Goal: Use online tool/utility

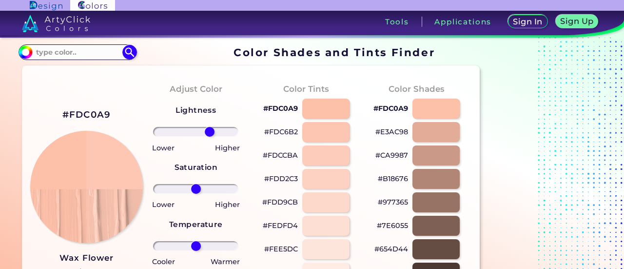
drag, startPoint x: 195, startPoint y: 129, endPoint x: 209, endPoint y: 129, distance: 14.1
click at [209, 129] on input "range" at bounding box center [195, 132] width 85 height 10
drag, startPoint x: 299, startPoint y: 107, endPoint x: 267, endPoint y: 109, distance: 31.8
click at [267, 109] on div "#FDC0A9" at bounding box center [306, 108] width 95 height 23
copy p "FDC0A9"
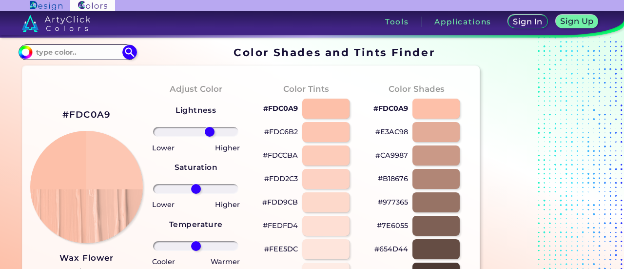
click at [206, 91] on h4 "Adjust Color" at bounding box center [196, 89] width 53 height 14
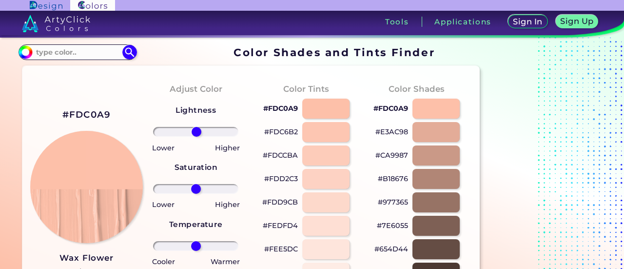
drag, startPoint x: 210, startPoint y: 132, endPoint x: 196, endPoint y: 132, distance: 14.1
click at [196, 132] on input "range" at bounding box center [195, 132] width 85 height 10
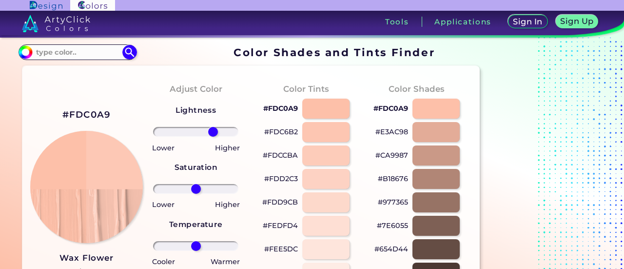
drag, startPoint x: 196, startPoint y: 132, endPoint x: 213, endPoint y: 132, distance: 17.1
click at [213, 132] on input "range" at bounding box center [195, 132] width 85 height 10
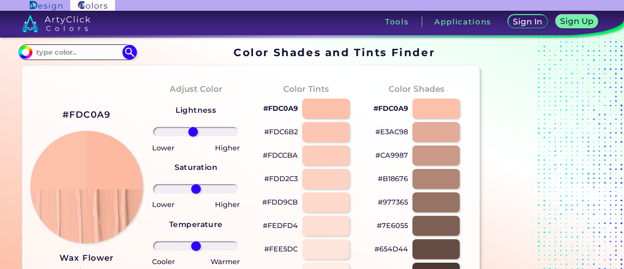
drag, startPoint x: 213, startPoint y: 132, endPoint x: 193, endPoint y: 130, distance: 20.1
click at [193, 130] on input "range" at bounding box center [195, 132] width 85 height 10
click at [232, 117] on div "Lightness Saturation Temperature Lower Higher Lower Higher Cooler Warmer Update…" at bounding box center [196, 214] width 95 height 234
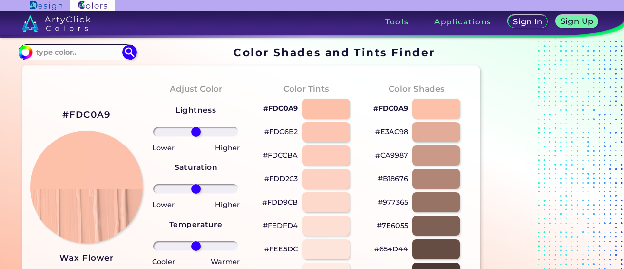
type input "0"
click at [196, 133] on input "range" at bounding box center [195, 132] width 85 height 10
click at [250, 119] on div "Adjust Color Lightness Saturation Temperature Lower Higher Lower Higher Cooler …" at bounding box center [196, 206] width 110 height 265
drag, startPoint x: 298, startPoint y: 153, endPoint x: 269, endPoint y: 156, distance: 29.4
click at [269, 156] on div "#FDCCBA" at bounding box center [306, 155] width 95 height 23
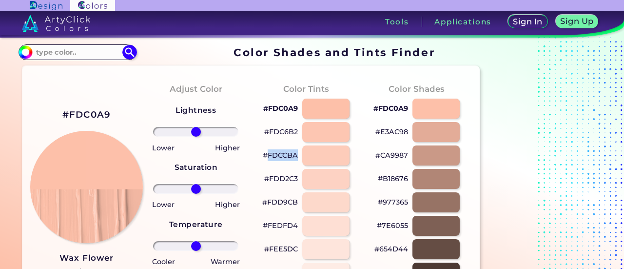
copy p "FDCCBA"
drag, startPoint x: 299, startPoint y: 131, endPoint x: 270, endPoint y: 132, distance: 29.3
click at [270, 132] on div "#FDC6B2" at bounding box center [306, 131] width 95 height 23
copy p "FDC6B2"
drag, startPoint x: 299, startPoint y: 202, endPoint x: 268, endPoint y: 207, distance: 31.1
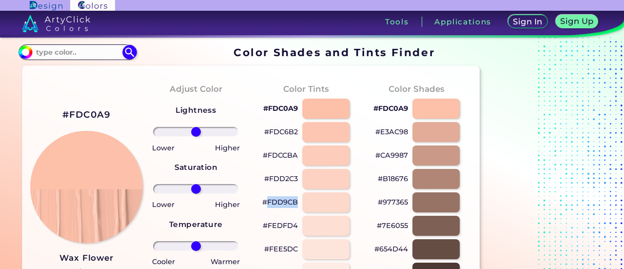
click at [268, 207] on div "#FDD9CB" at bounding box center [306, 202] width 95 height 23
copy p "FDD9CB"
